Goal: Communication & Community: Answer question/provide support

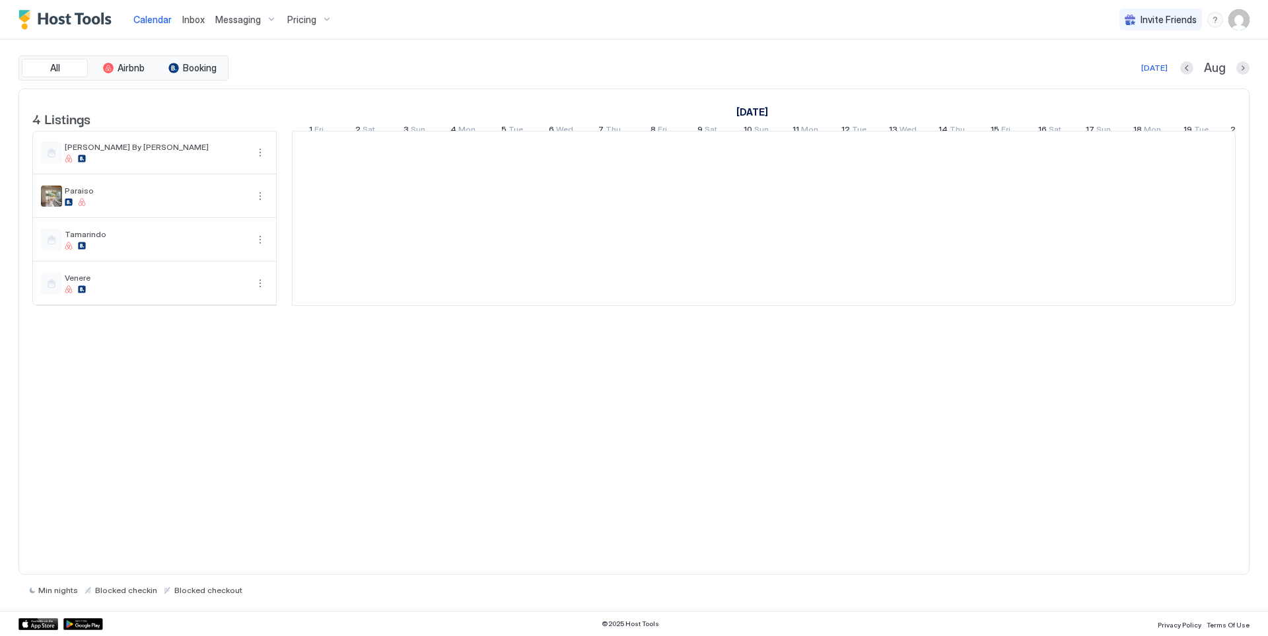
scroll to position [0, 734]
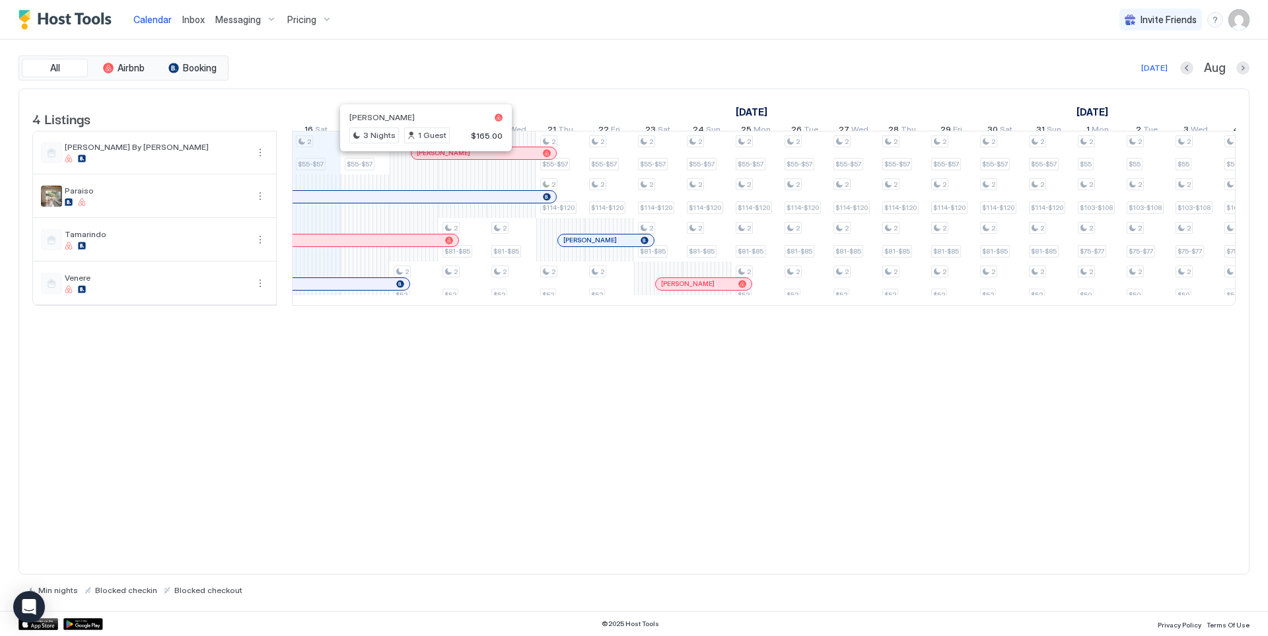
click at [422, 159] on div at bounding box center [422, 153] width 11 height 11
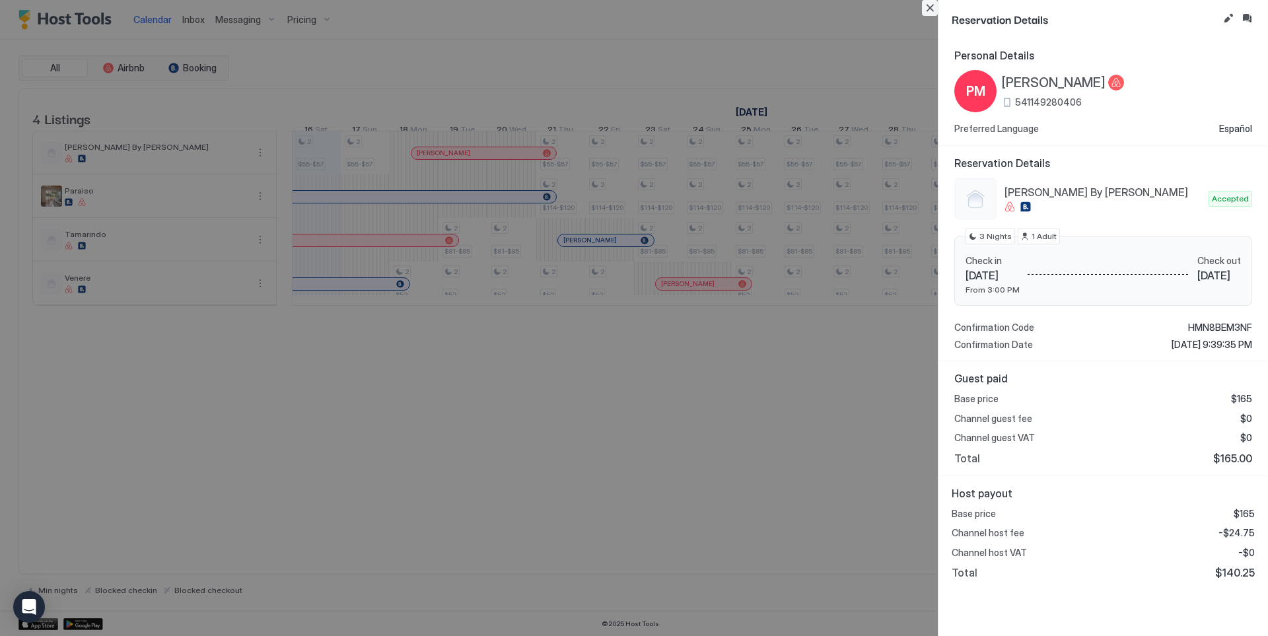
click at [923, 11] on button "Close" at bounding box center [930, 8] width 16 height 16
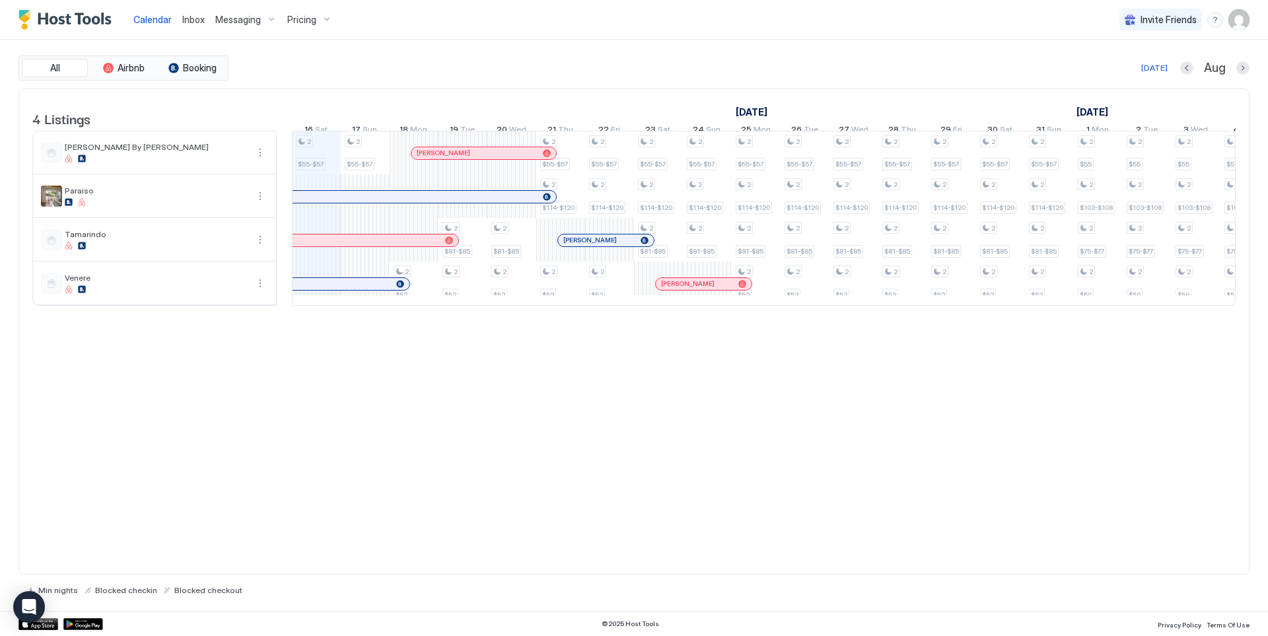
click at [185, 21] on span "Inbox" at bounding box center [193, 19] width 22 height 11
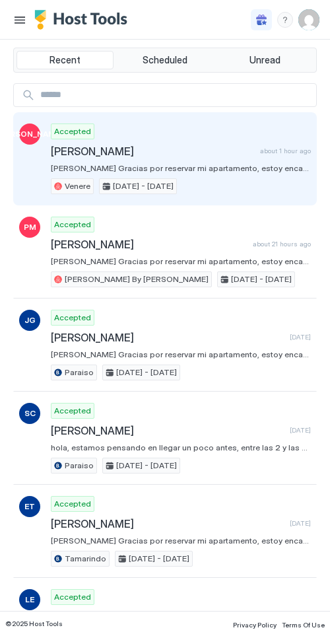
click at [67, 159] on div "Accepted [PERSON_NAME] about 1 hour ago [PERSON_NAME] Gracias por reservar mi a…" at bounding box center [181, 159] width 260 height 71
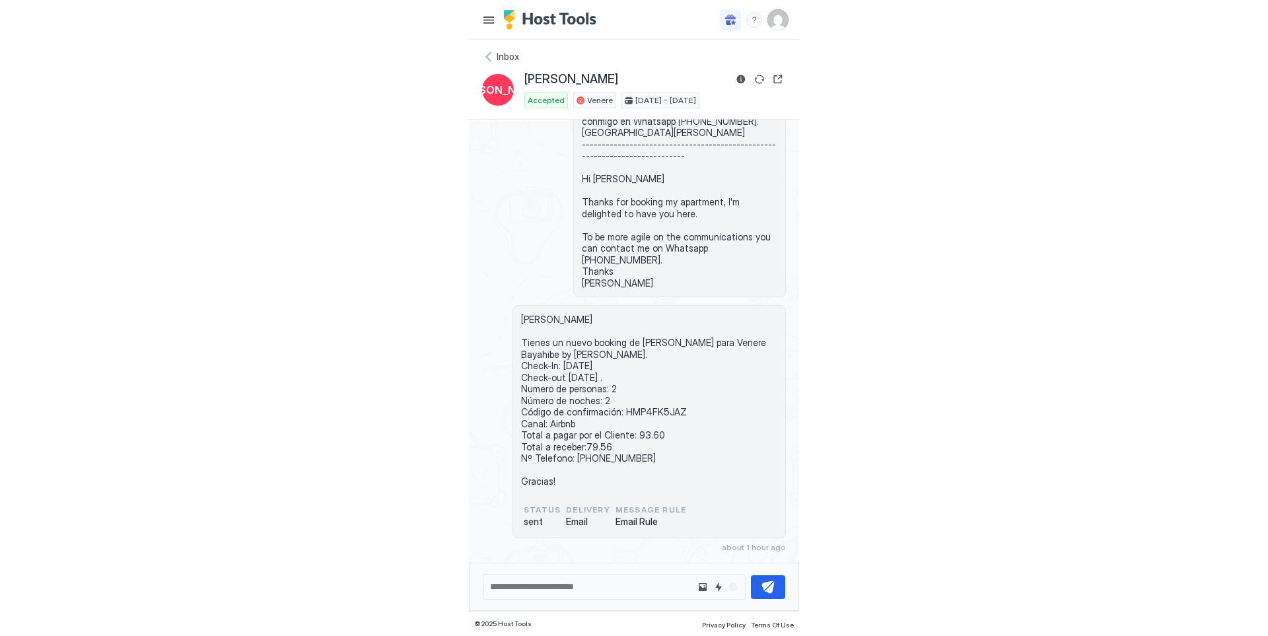
scroll to position [141, 0]
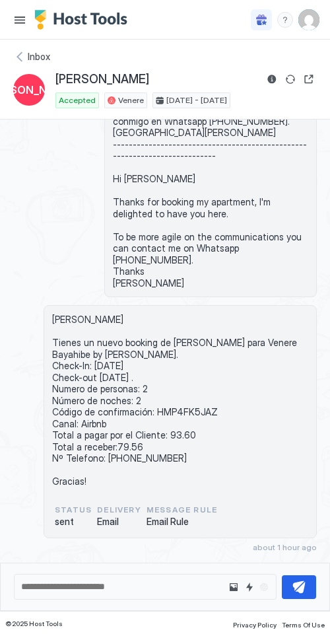
click at [169, 413] on span "[PERSON_NAME] Tienes un nuevo booking de [PERSON_NAME] para Venere Bayahibe by …" at bounding box center [180, 401] width 256 height 174
copy span "HMP4FK5JAZ"
drag, startPoint x: 126, startPoint y: 83, endPoint x: 57, endPoint y: 83, distance: 69.3
click at [57, 83] on div "[PERSON_NAME]" at bounding box center [186, 79] width 262 height 16
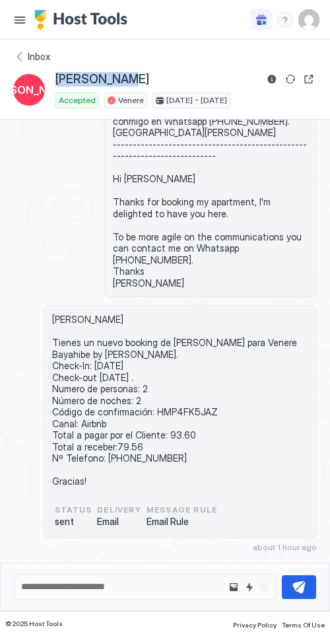
copy span "[PERSON_NAME]"
drag, startPoint x: 186, startPoint y: 433, endPoint x: 164, endPoint y: 437, distance: 22.0
click at [164, 437] on span "[PERSON_NAME] Tienes un nuevo booking de [PERSON_NAME] para Venere Bayahibe by …" at bounding box center [180, 401] width 256 height 174
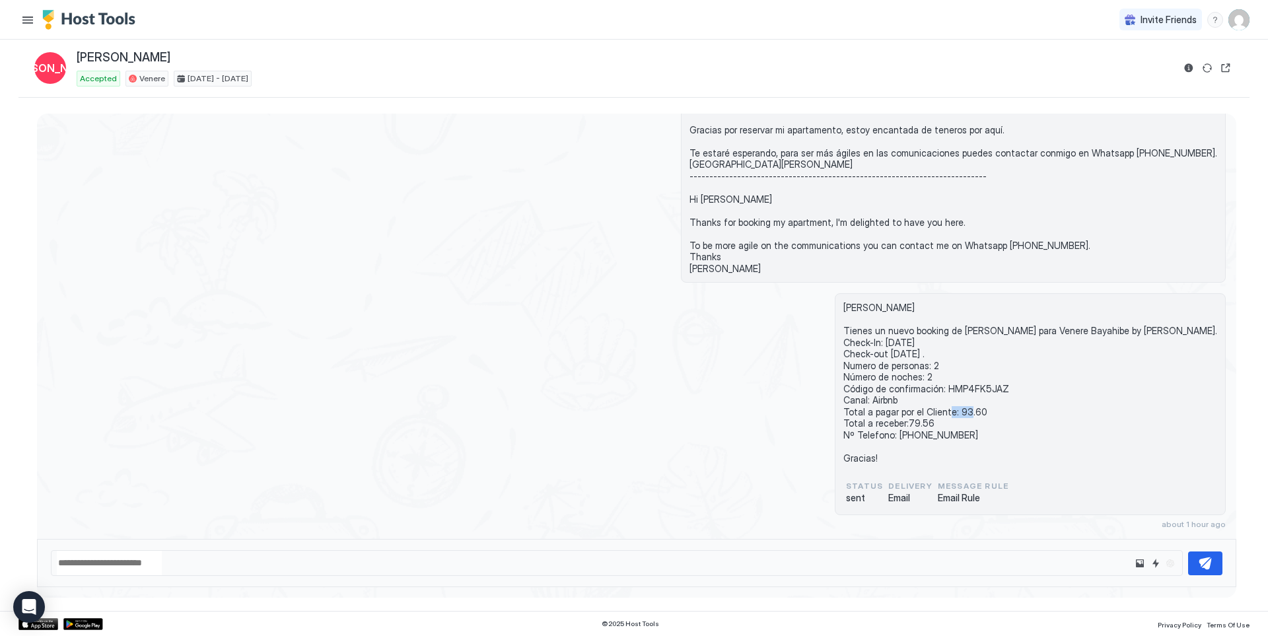
scroll to position [76, 0]
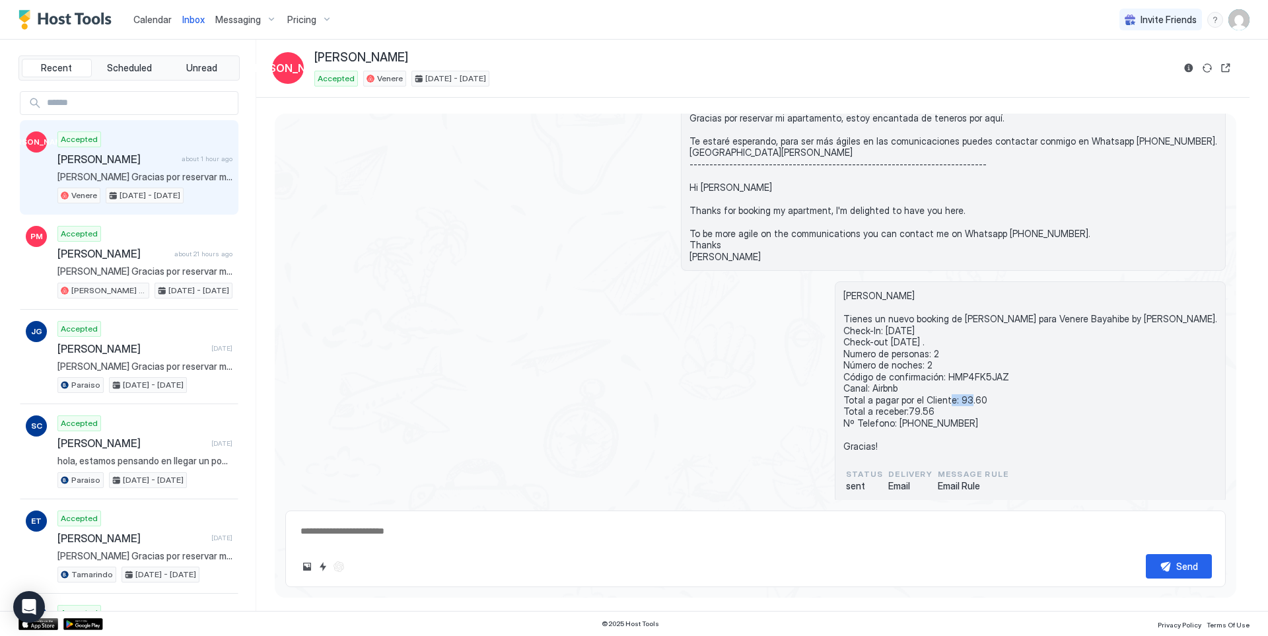
click at [152, 21] on span "Calendar" at bounding box center [152, 19] width 38 height 11
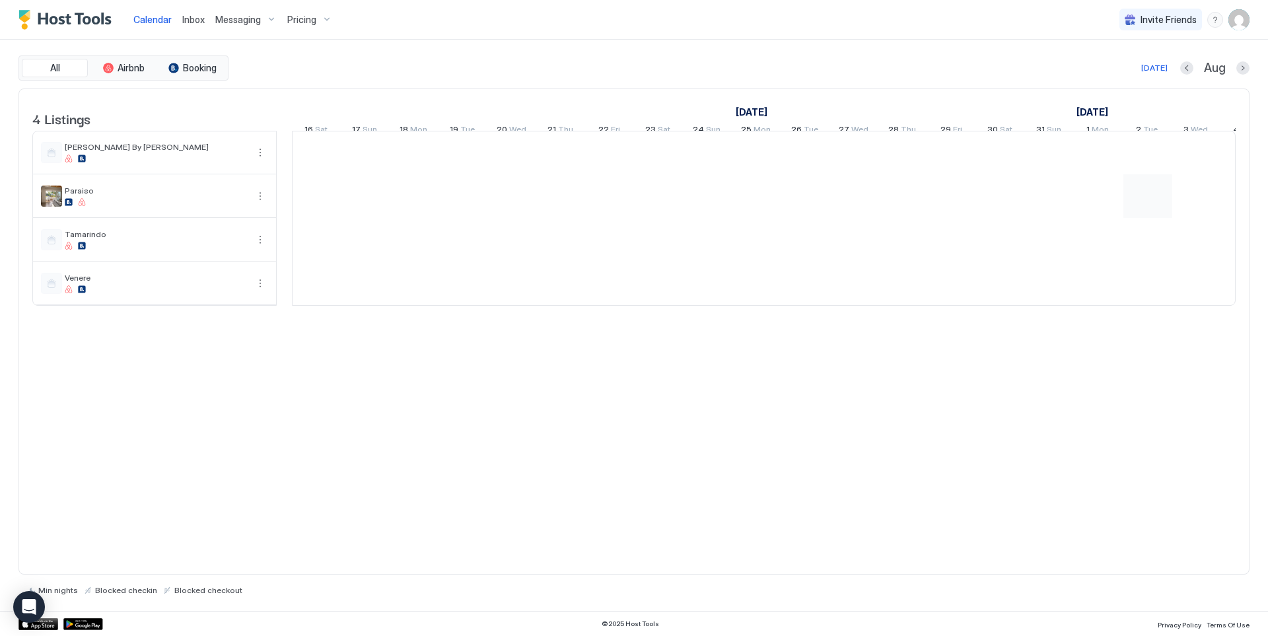
scroll to position [0, 734]
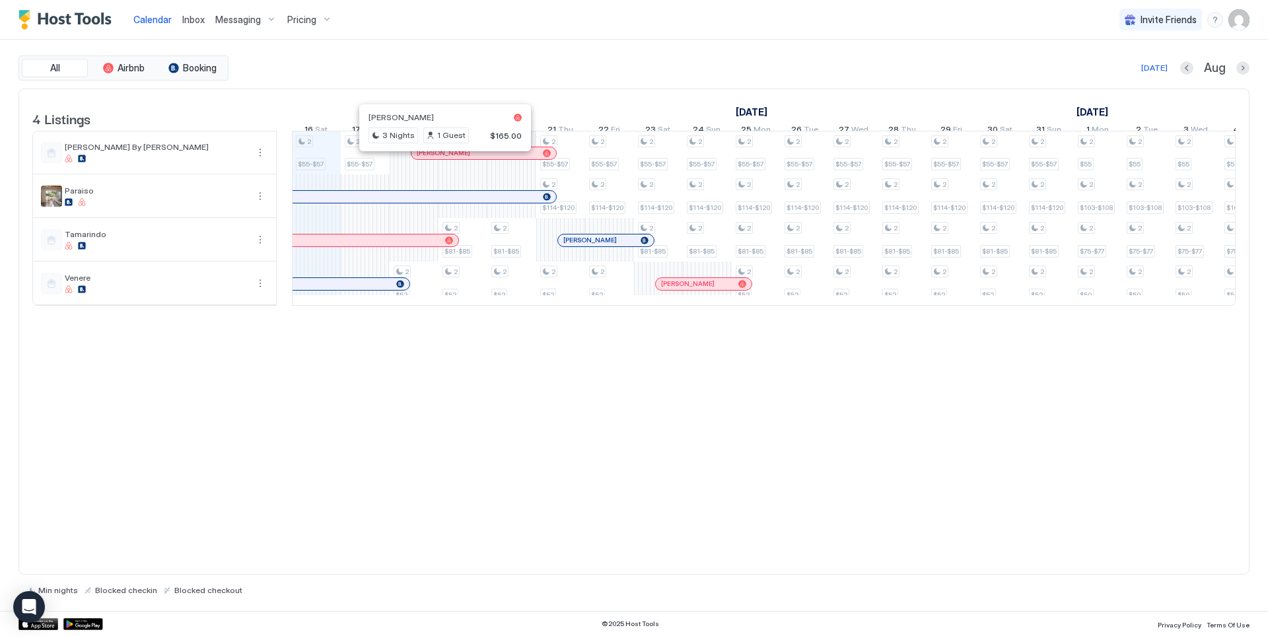
click at [441, 159] on div at bounding box center [441, 153] width 11 height 11
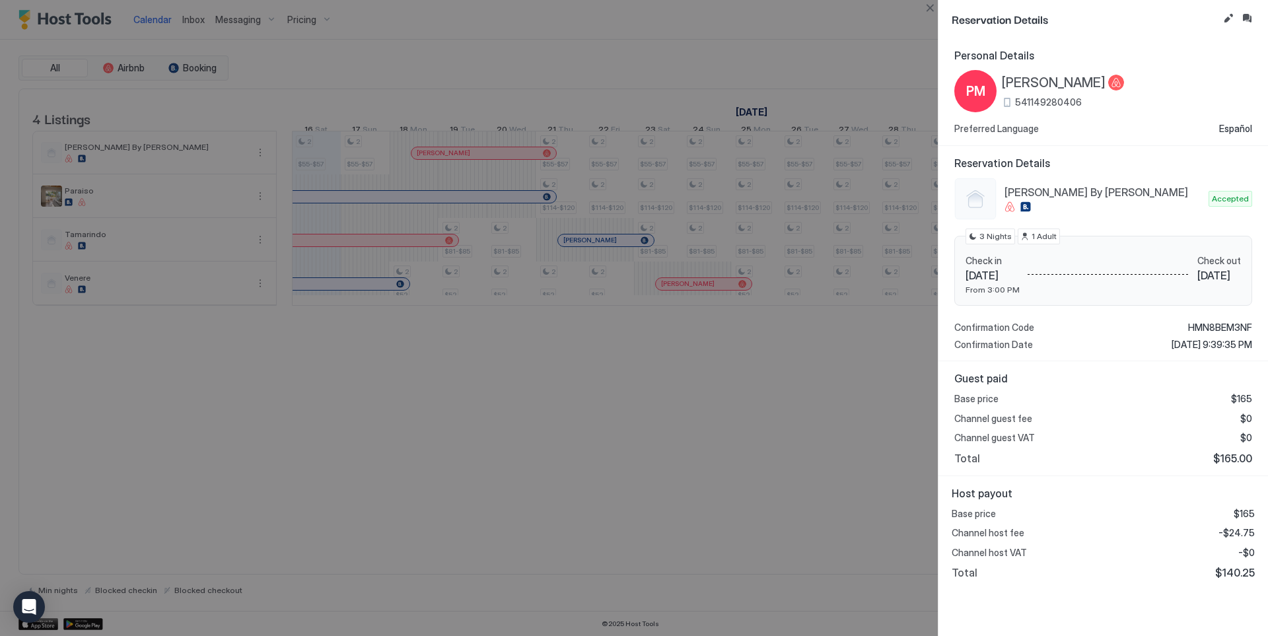
click at [806, 355] on div at bounding box center [634, 318] width 1268 height 636
click at [927, 10] on button "Close" at bounding box center [930, 8] width 16 height 16
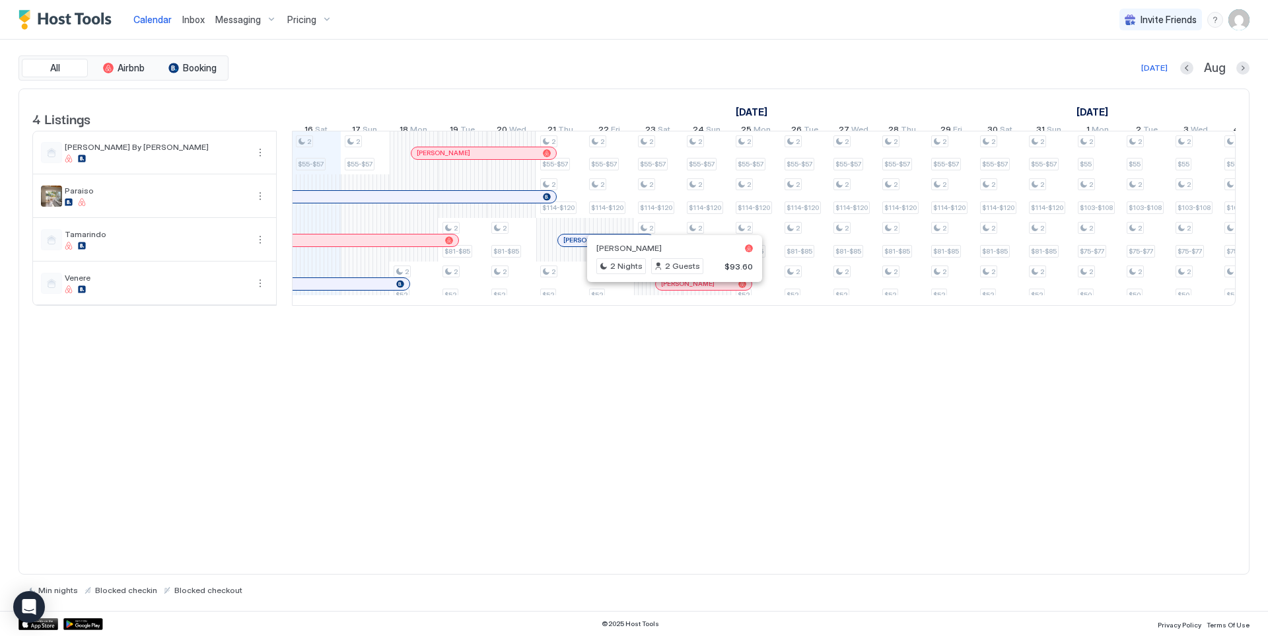
click at [670, 289] on div at bounding box center [669, 284] width 11 height 11
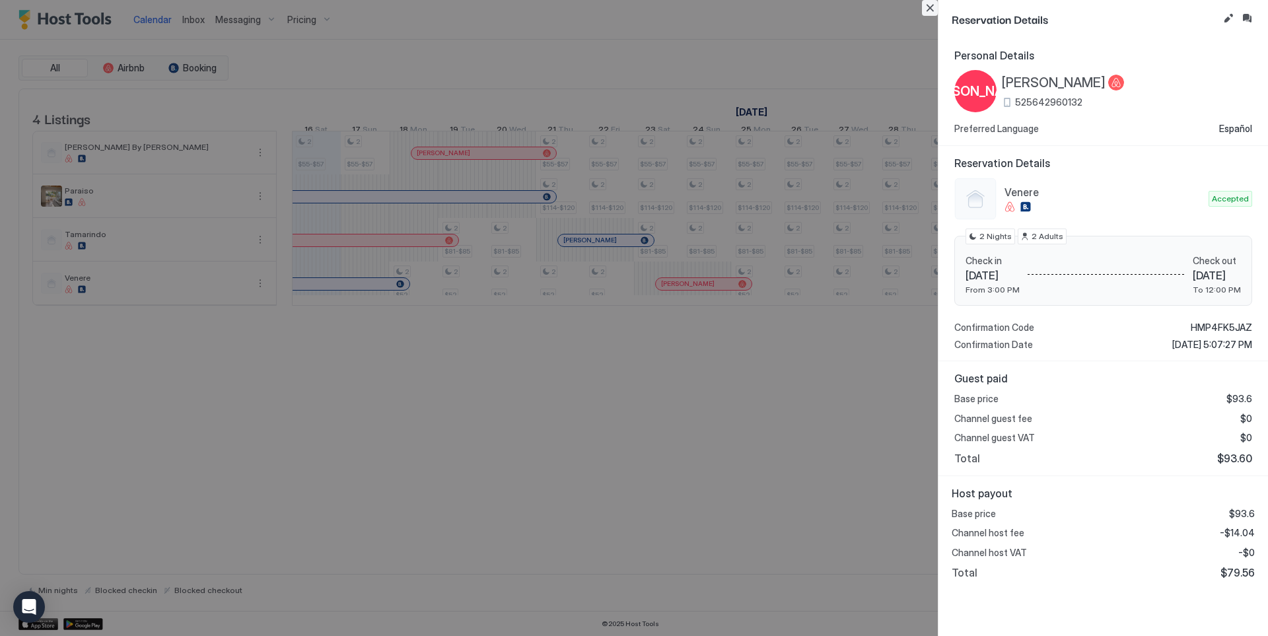
click at [931, 11] on button "Close" at bounding box center [930, 8] width 16 height 16
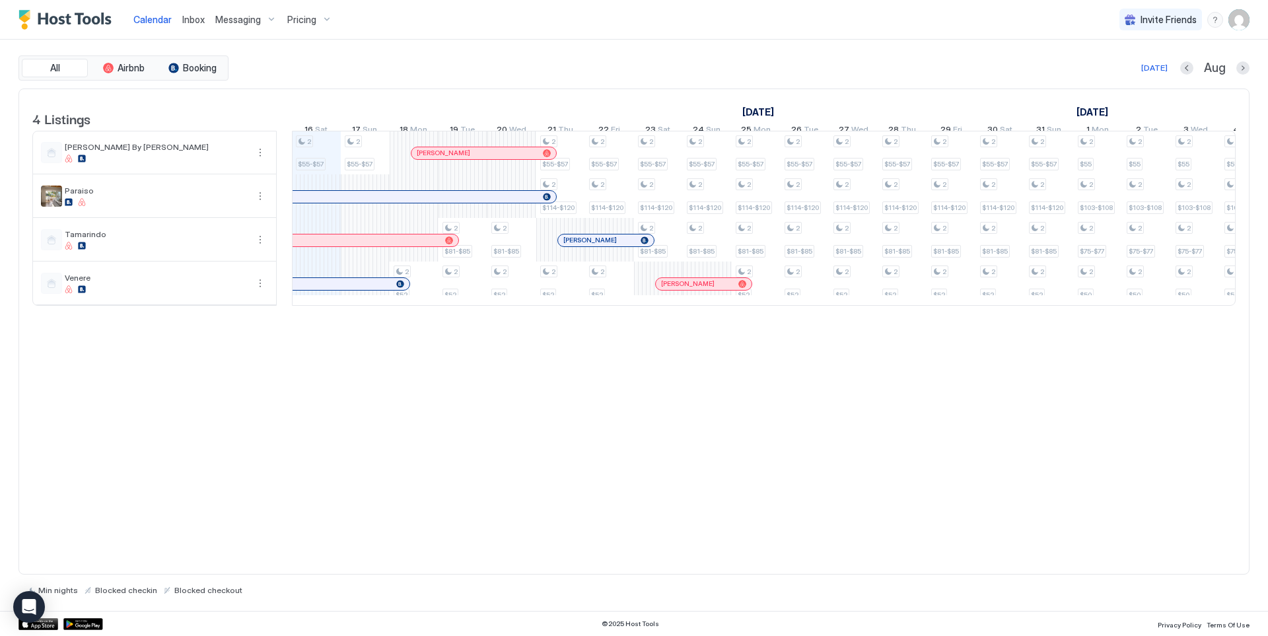
click at [192, 18] on span "Inbox" at bounding box center [193, 19] width 22 height 11
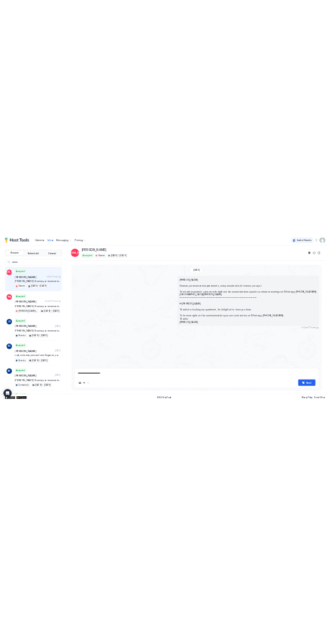
scroll to position [104, 0]
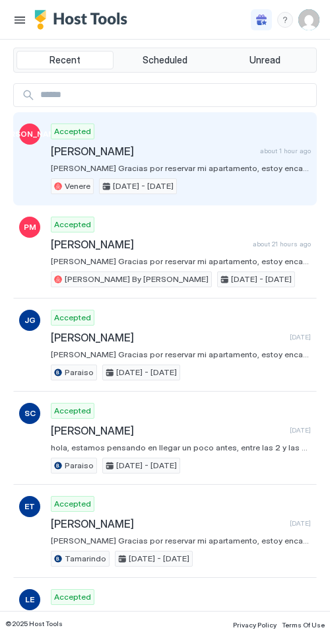
click at [90, 151] on span "[PERSON_NAME]" at bounding box center [153, 151] width 204 height 13
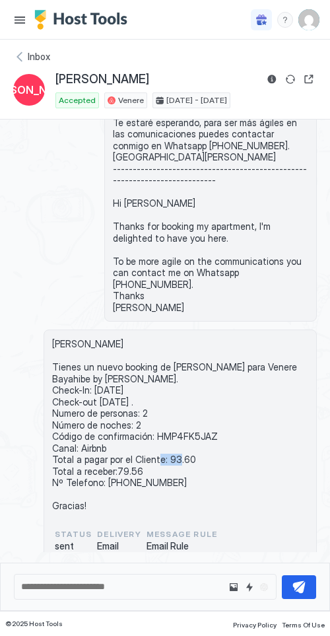
drag, startPoint x: 188, startPoint y: 470, endPoint x: 162, endPoint y: 472, distance: 25.9
click at [162, 472] on span "[PERSON_NAME] Tienes un nuevo booking de [PERSON_NAME] para Venere Bayahibe by …" at bounding box center [180, 425] width 256 height 174
copy span "93.60"
click at [16, 57] on div "Inbox" at bounding box center [165, 56] width 304 height 13
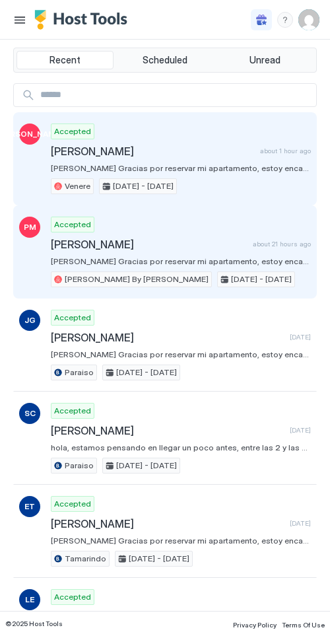
click at [59, 257] on span "[PERSON_NAME] Gracias por reservar mi apartamento, estoy encantada de teneros p…" at bounding box center [181, 261] width 260 height 10
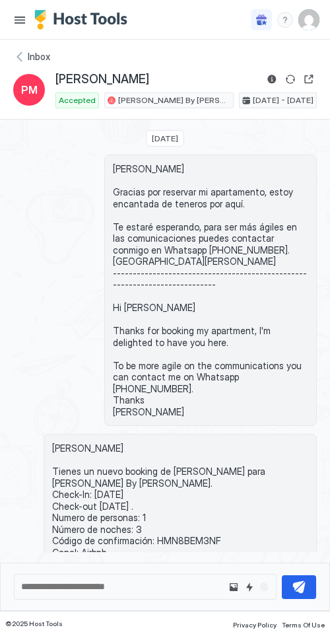
scroll to position [141, 0]
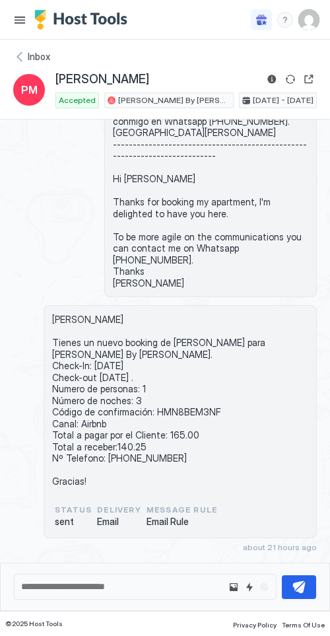
click at [175, 408] on span "[PERSON_NAME] Tienes un nuevo booking de [PERSON_NAME] para [PERSON_NAME] By [P…" at bounding box center [180, 401] width 256 height 174
copy span "HMN8BEM3NF"
drag, startPoint x: 140, startPoint y: 77, endPoint x: 40, endPoint y: 82, distance: 99.9
click at [40, 82] on div "PM [PERSON_NAME] Accepted [PERSON_NAME] By [PERSON_NAME] [DATE] - [DATE]" at bounding box center [165, 89] width 304 height 37
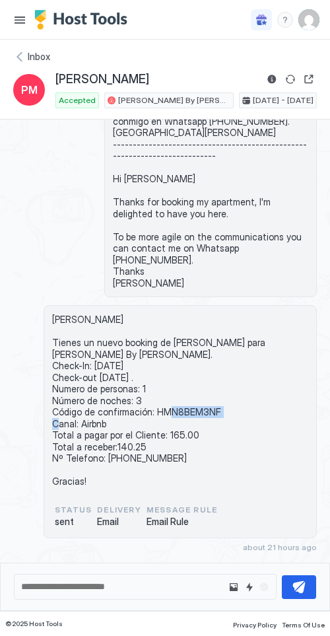
copy div "[PERSON_NAME]"
drag, startPoint x: 189, startPoint y: 434, endPoint x: 164, endPoint y: 436, distance: 25.2
click at [164, 437] on span "[PERSON_NAME] Tienes un nuevo booking de [PERSON_NAME] para [PERSON_NAME] By [P…" at bounding box center [180, 401] width 256 height 174
copy span "165.00"
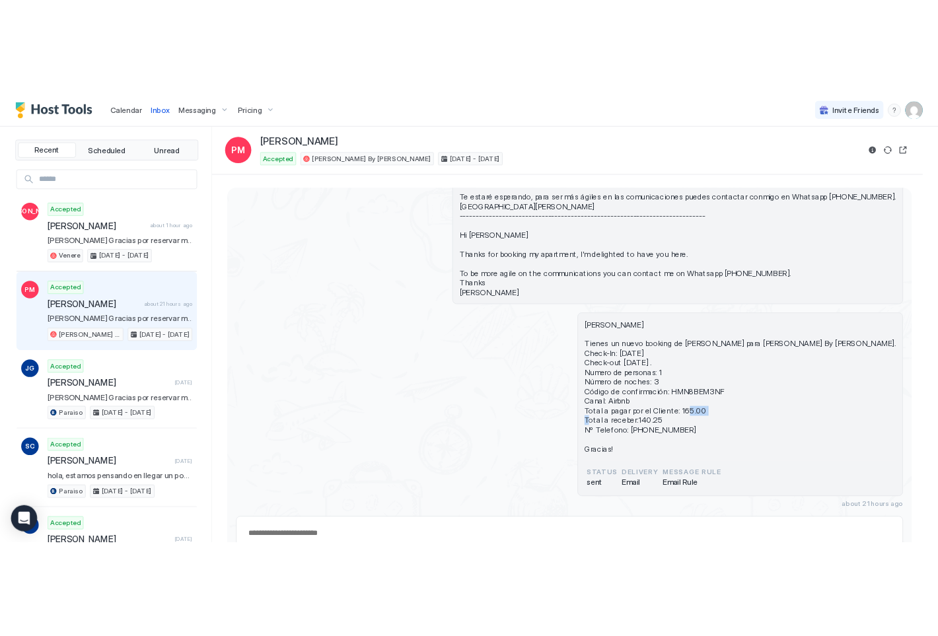
scroll to position [76, 0]
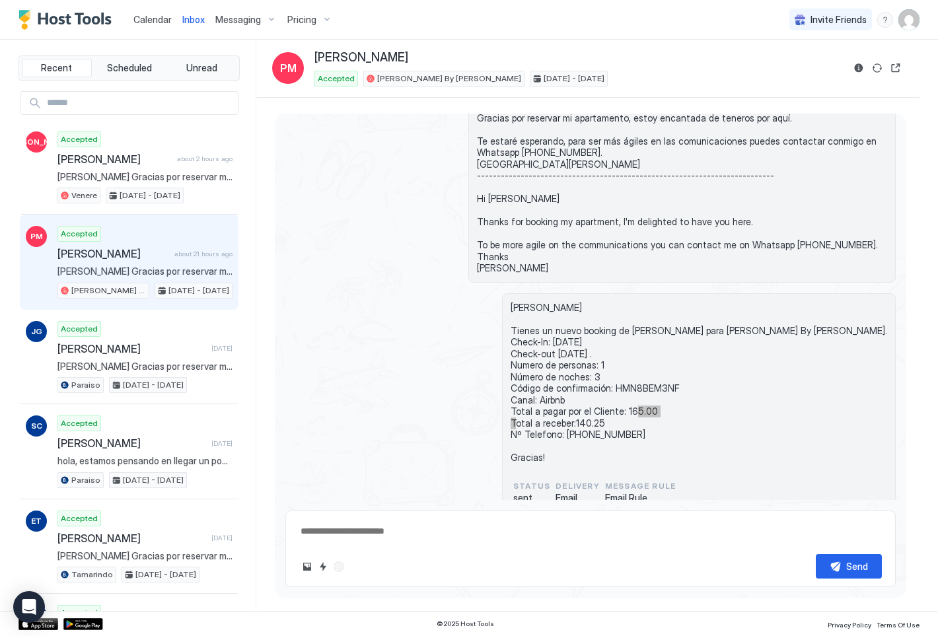
type textarea "*"
